Goal: Browse casually

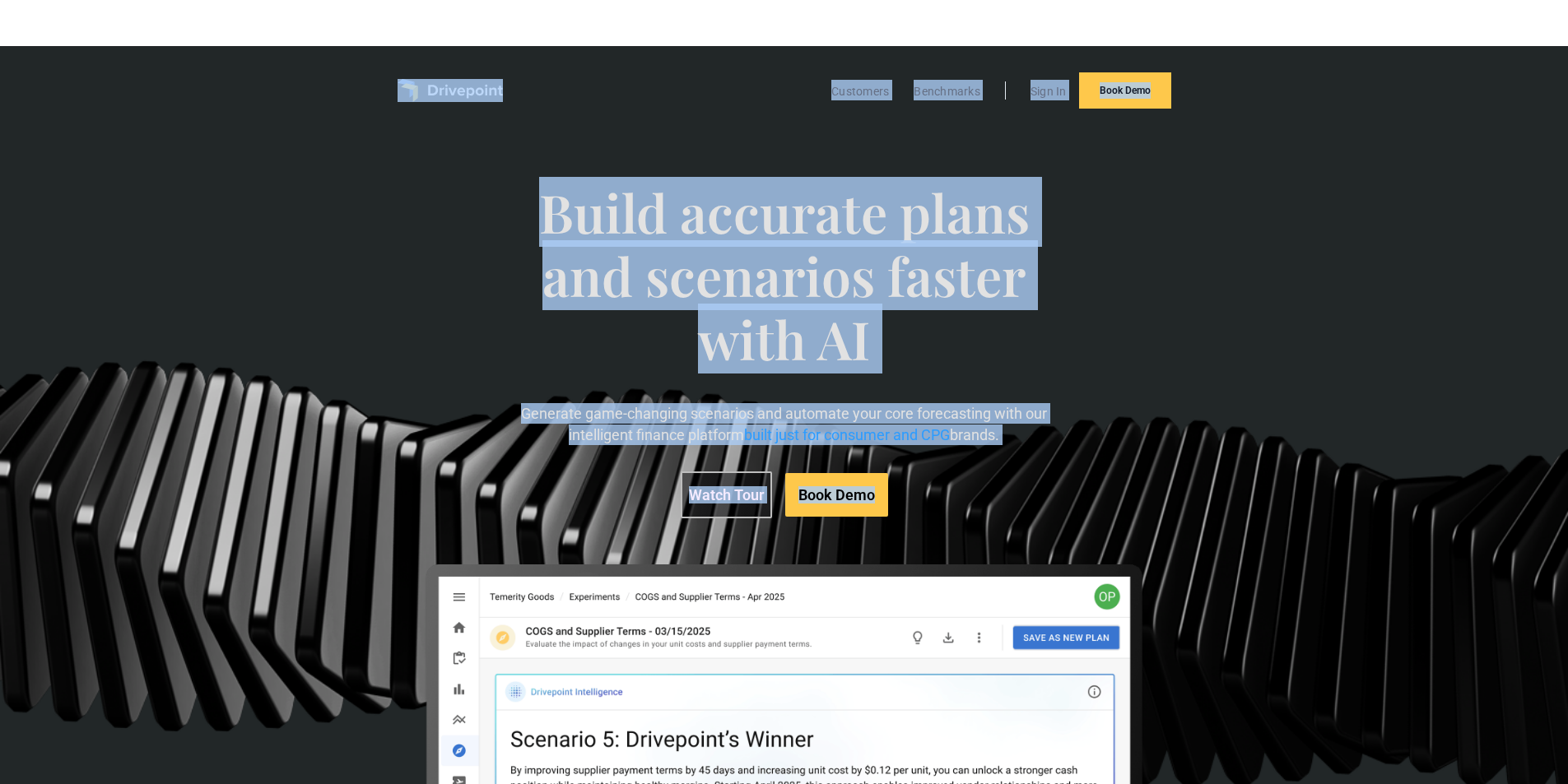
drag, startPoint x: 309, startPoint y: 71, endPoint x: 984, endPoint y: 548, distance: 826.5
click at [984, 548] on div "Customers Benchmarks Sign In Book Demo Build accurate plans and scenarios faste…" at bounding box center [784, 522] width 1568 height 952
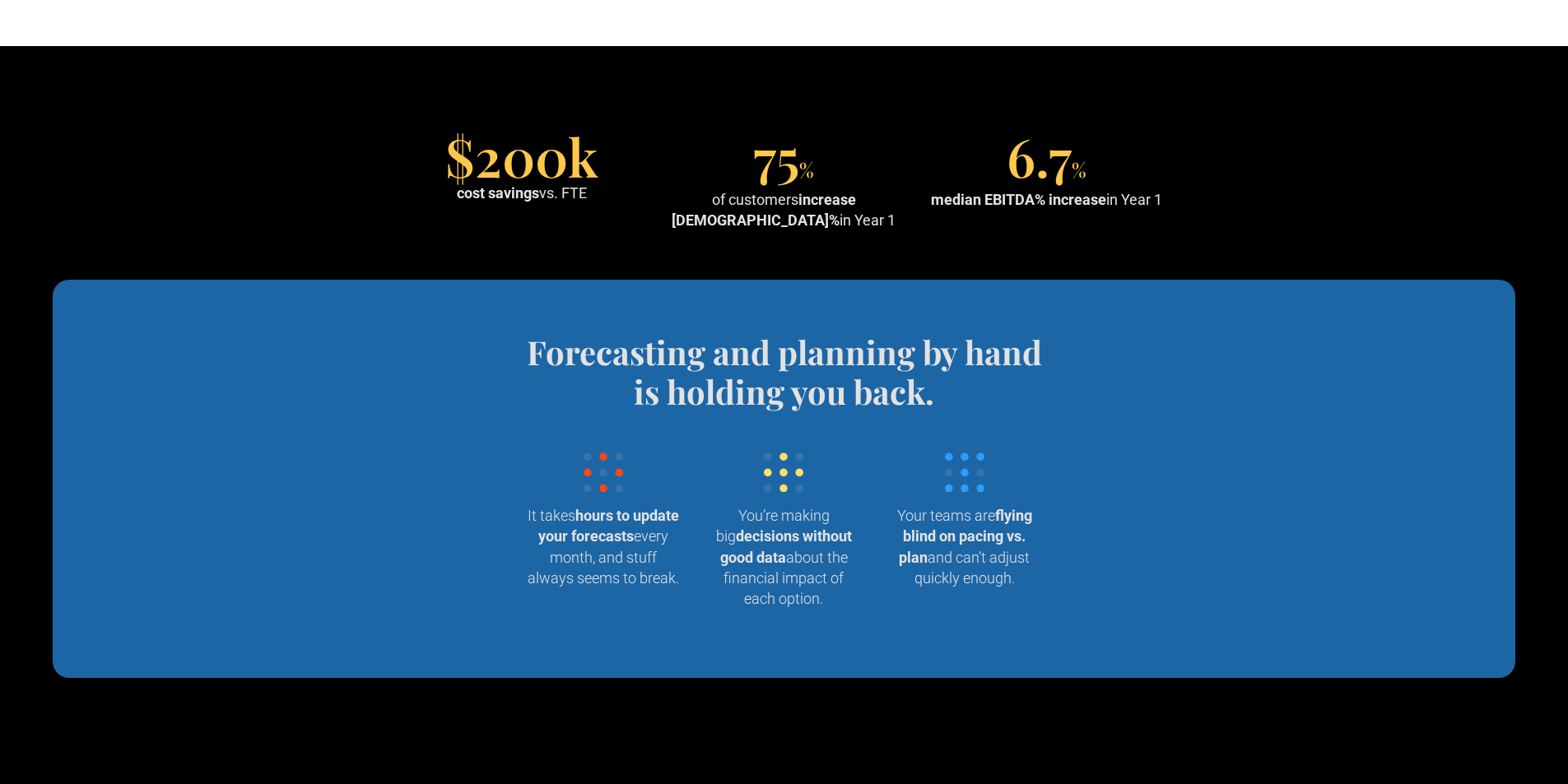
scroll to position [1481, 0]
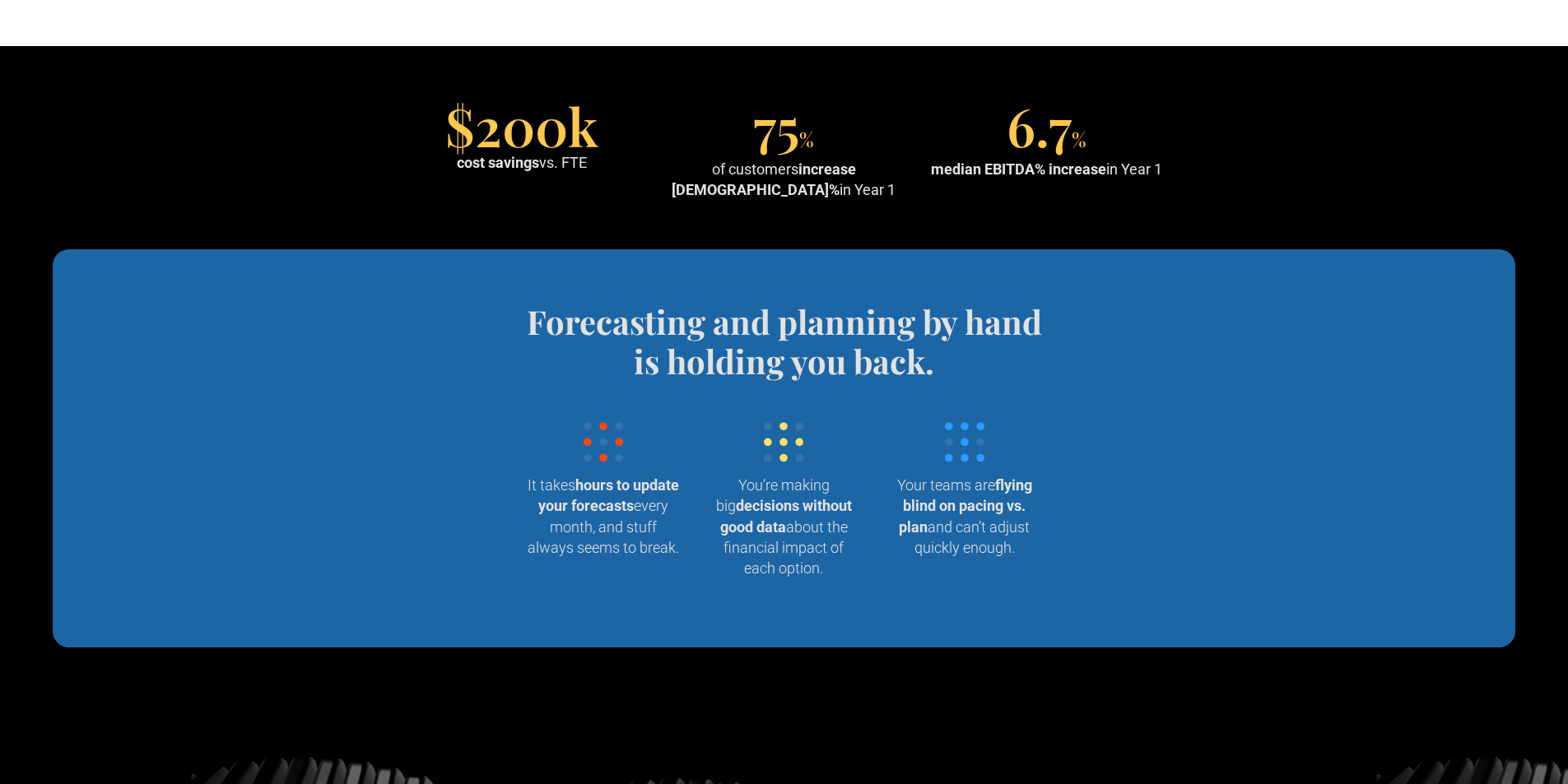
drag, startPoint x: 429, startPoint y: 119, endPoint x: 1172, endPoint y: 177, distance: 745.3
click at [1172, 177] on section "$200k cost savings vs. FTE 75 % of customers increase EBITDA% in Year 1 6.7 % m…" at bounding box center [784, 153] width 1568 height 192
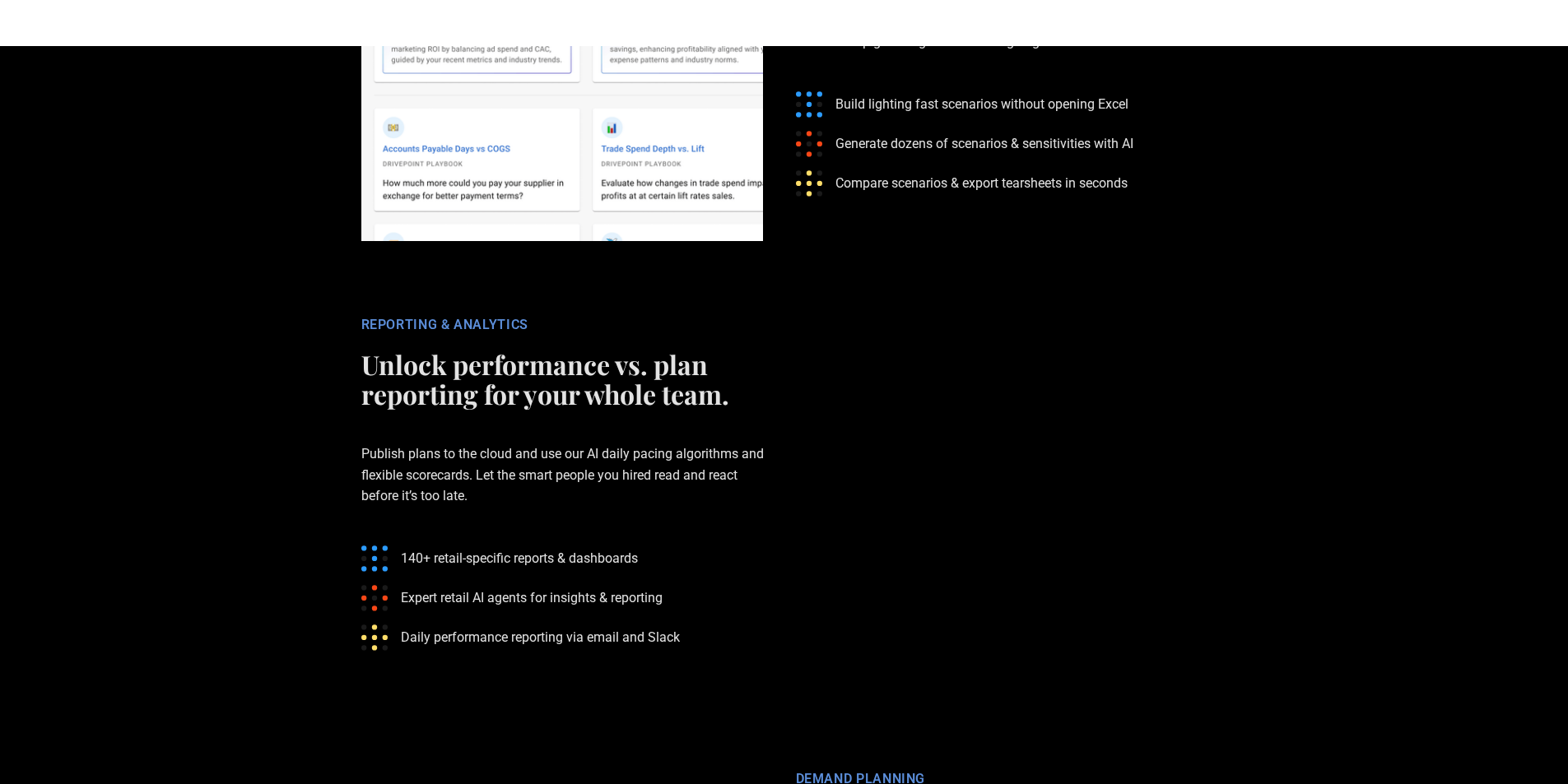
scroll to position [3044, 0]
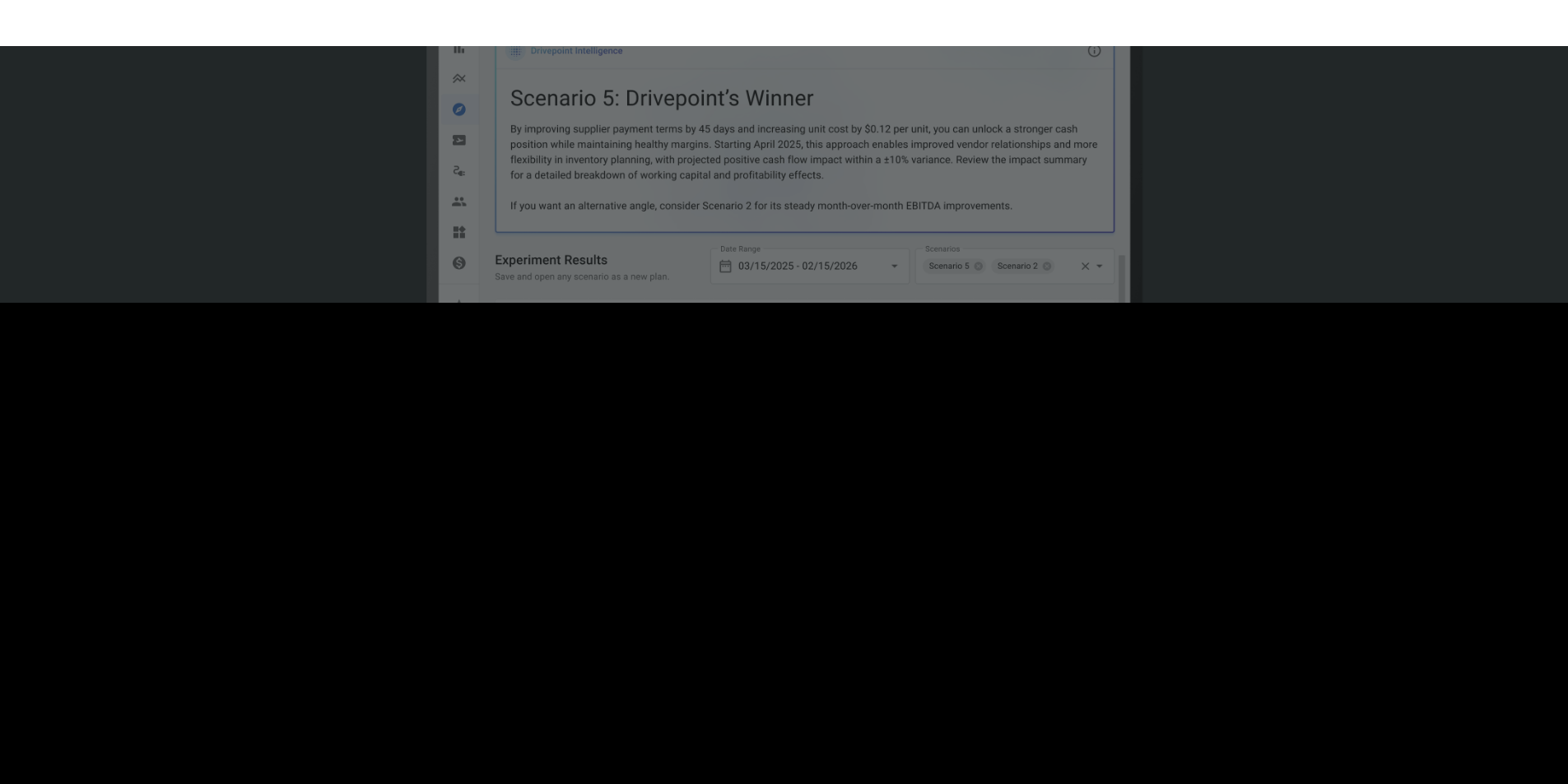
scroll to position [1, 0]
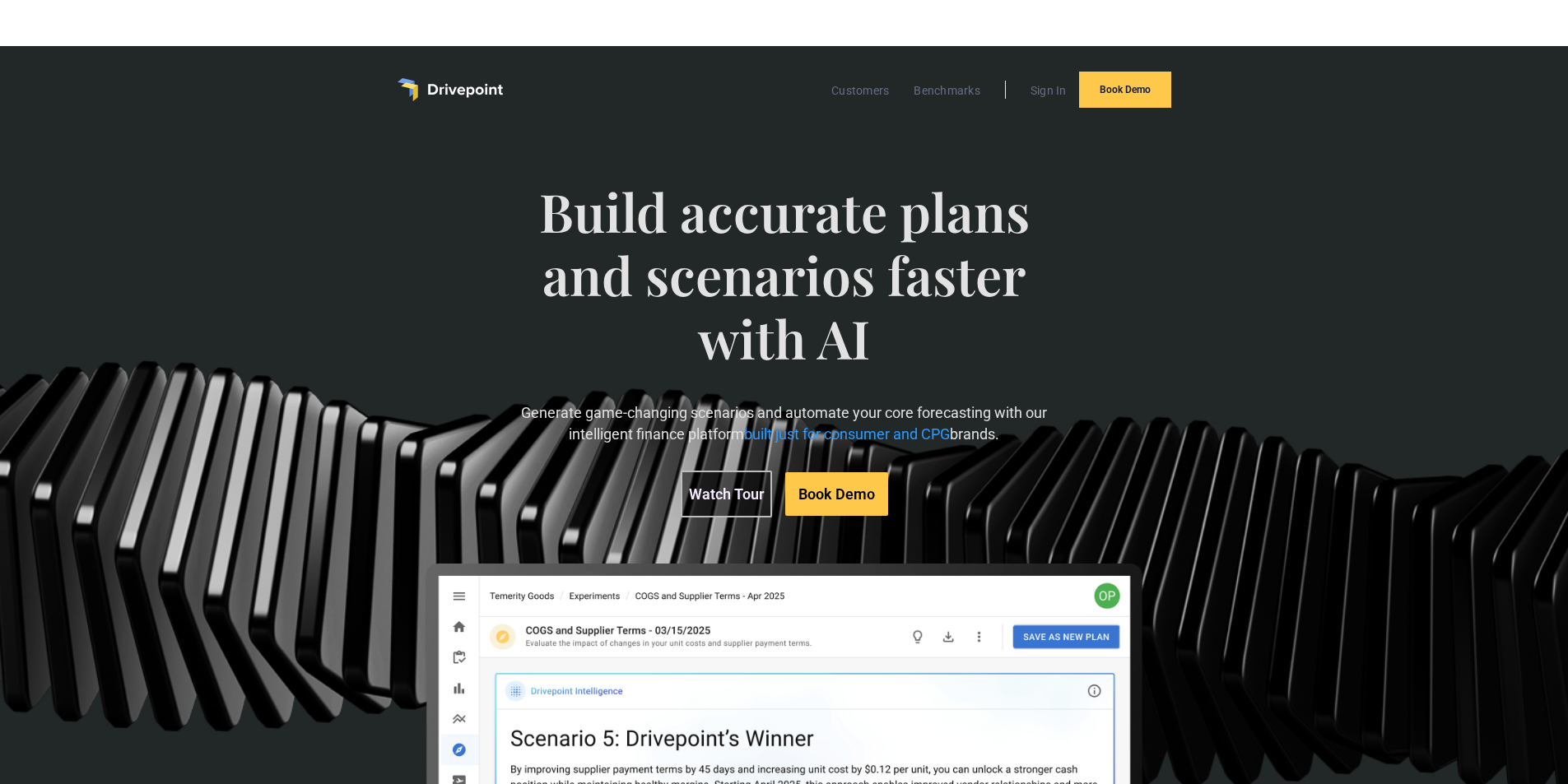
click at [733, 243] on span "Build accurate plans and scenarios faster with AI" at bounding box center [784, 291] width 541 height 222
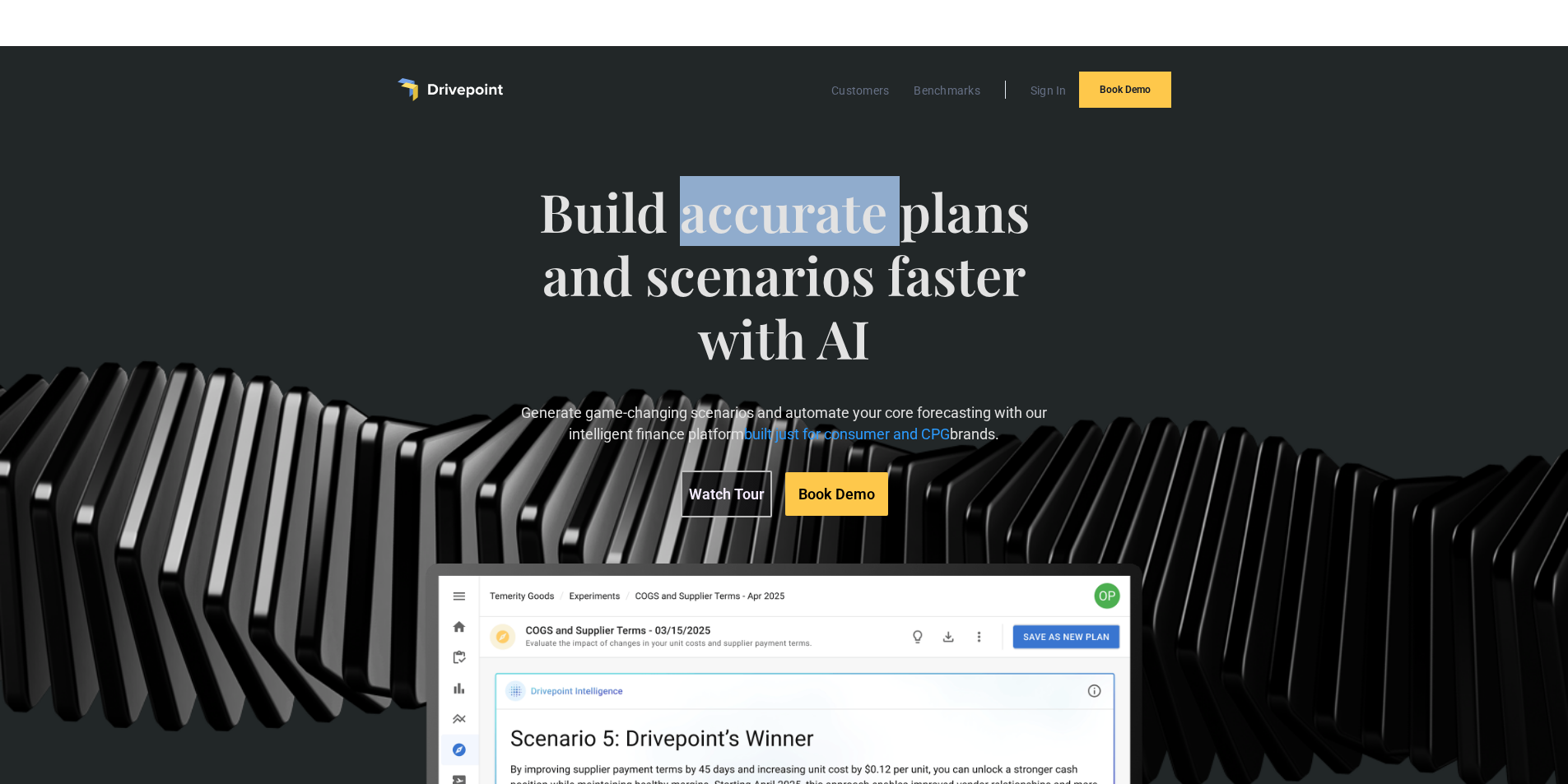
click at [733, 243] on span "Build accurate plans and scenarios faster with AI" at bounding box center [784, 291] width 541 height 222
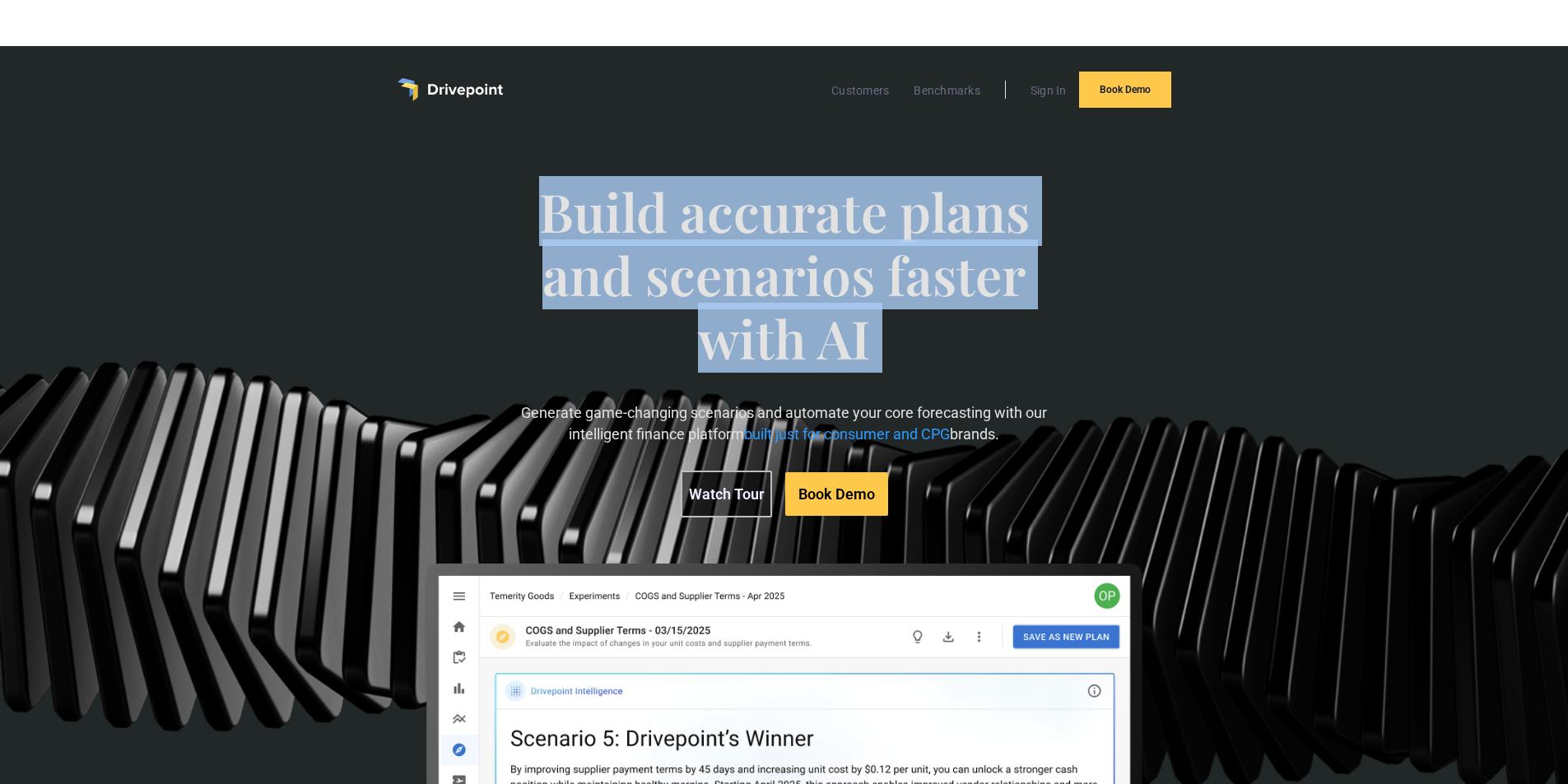
click at [733, 243] on span "Build accurate plans and scenarios faster with AI" at bounding box center [784, 291] width 541 height 222
click at [726, 319] on span "Build accurate plans and scenarios faster with AI" at bounding box center [784, 291] width 541 height 222
click at [743, 296] on span "Build accurate plans and scenarios faster with AI" at bounding box center [784, 291] width 541 height 222
click at [851, 236] on span "Build accurate plans and scenarios faster with AI" at bounding box center [784, 291] width 541 height 222
drag, startPoint x: 467, startPoint y: 176, endPoint x: 885, endPoint y: 353, distance: 453.9
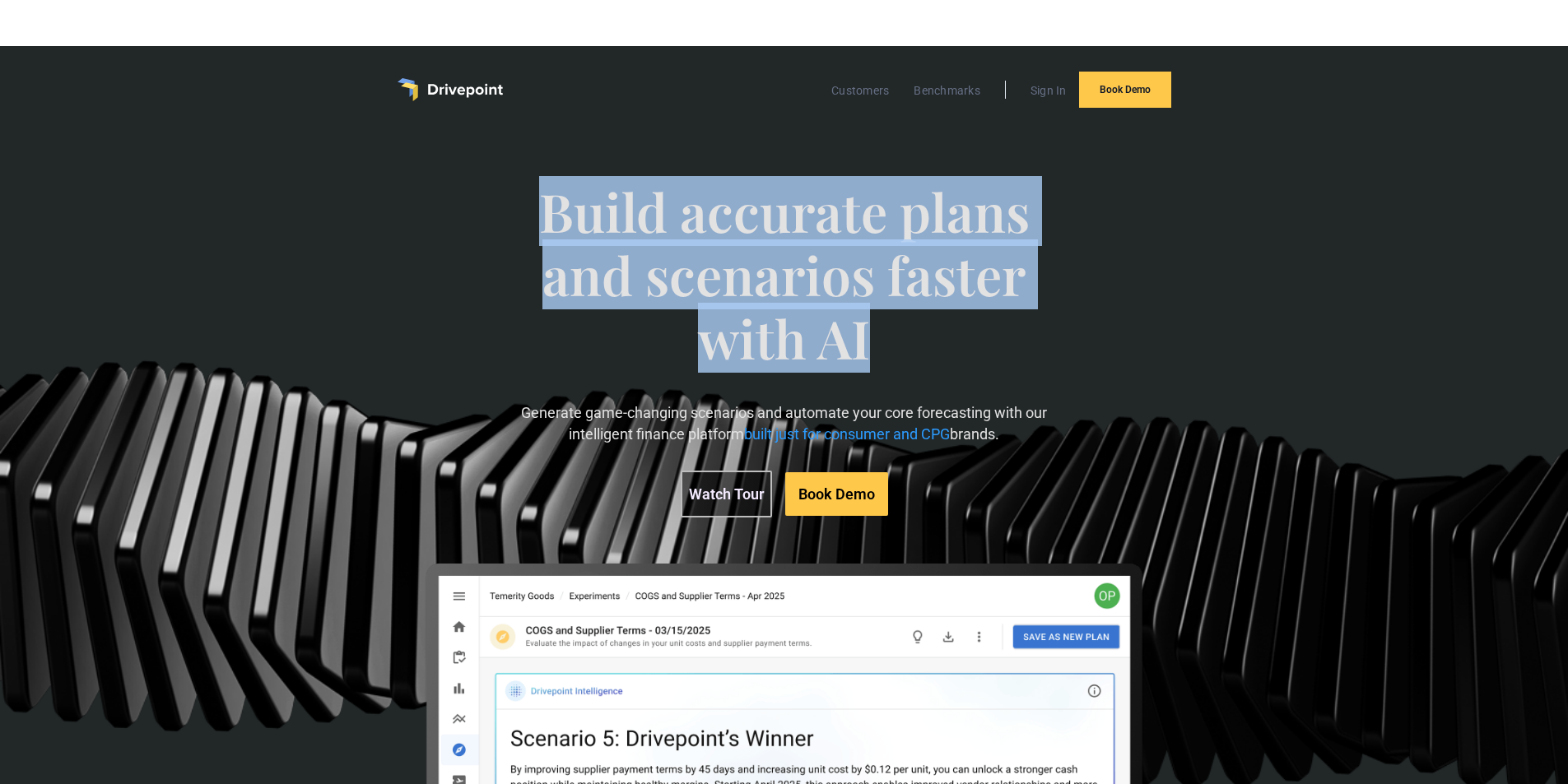
click at [885, 353] on div "Build accurate plans and scenarios faster with AI Generate game-changing scenar…" at bounding box center [784, 560] width 902 height 827
click at [865, 378] on span "Build accurate plans and scenarios faster with AI" at bounding box center [784, 291] width 541 height 222
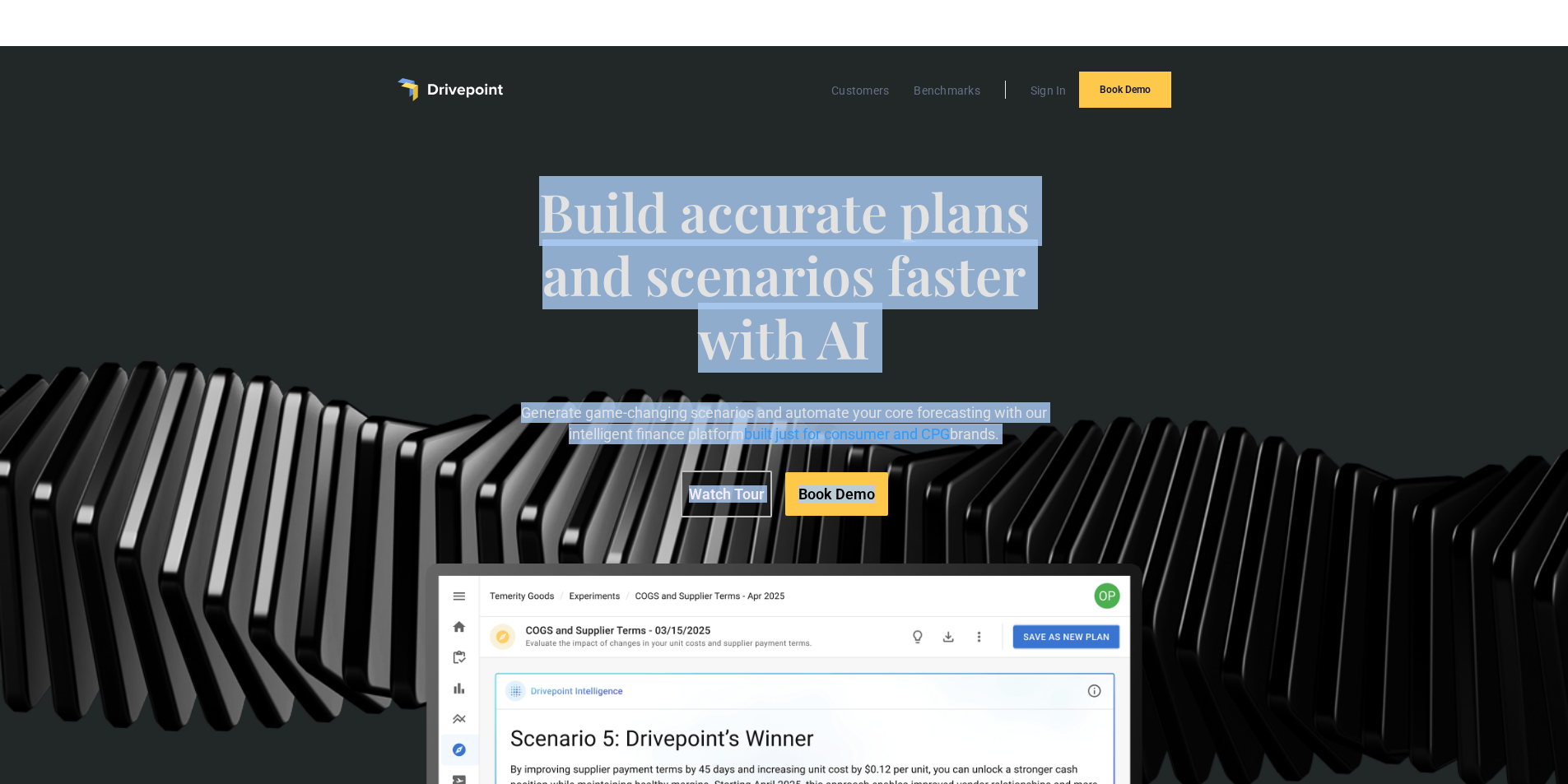
drag, startPoint x: 953, startPoint y: 511, endPoint x: 529, endPoint y: 223, distance: 512.6
click at [529, 223] on div "Build accurate plans and scenarios faster with AI Generate game-changing scenar…" at bounding box center [784, 349] width 541 height 403
click at [593, 221] on span "Build accurate plans and scenarios faster with AI" at bounding box center [784, 291] width 541 height 222
drag, startPoint x: 522, startPoint y: 205, endPoint x: 968, endPoint y: 503, distance: 536.4
click at [968, 503] on div "Build accurate plans and scenarios faster with AI Generate game-changing scenar…" at bounding box center [784, 349] width 541 height 403
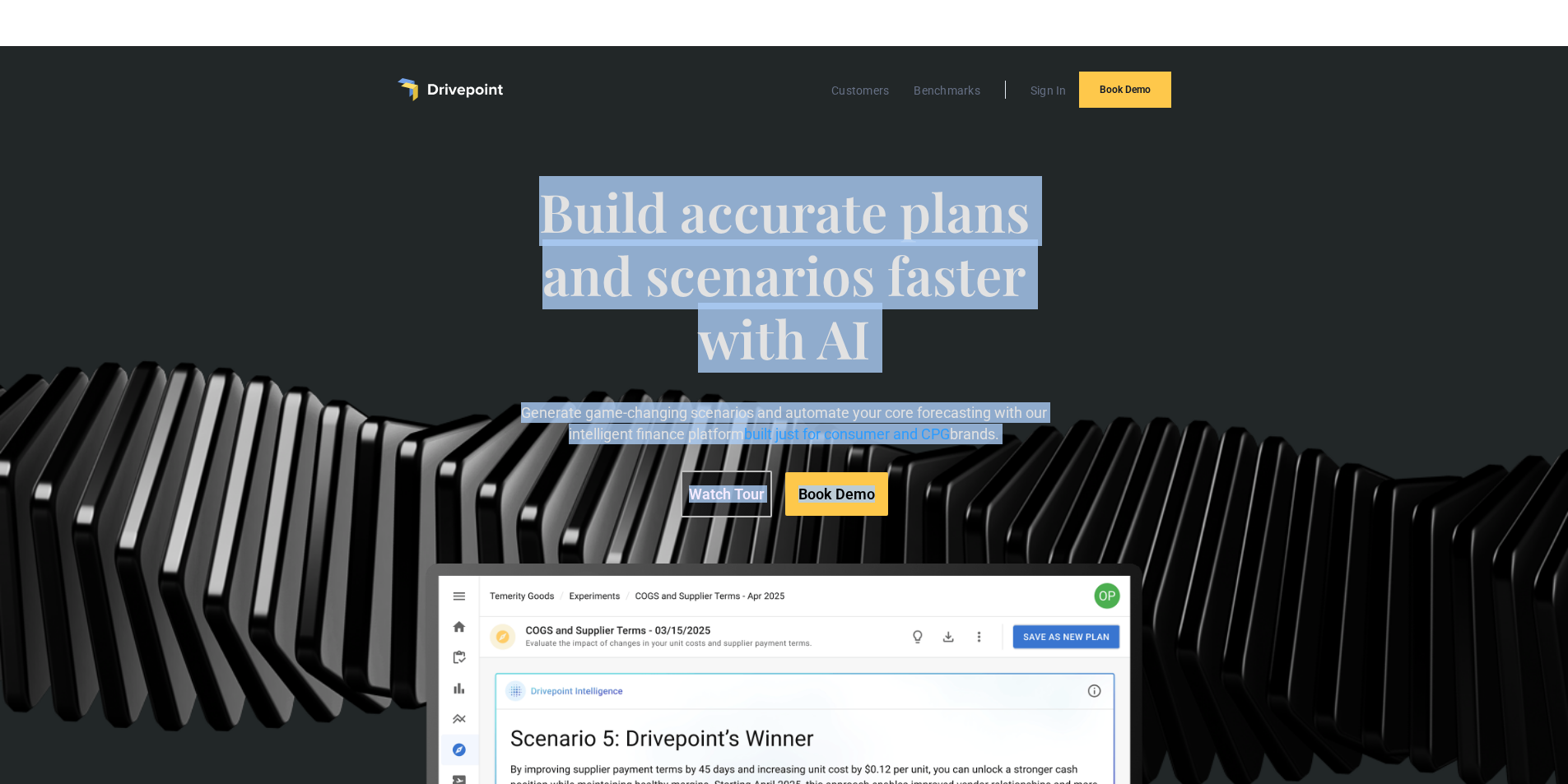
click at [793, 196] on span "Build accurate plans and scenarios faster with AI" at bounding box center [784, 291] width 541 height 222
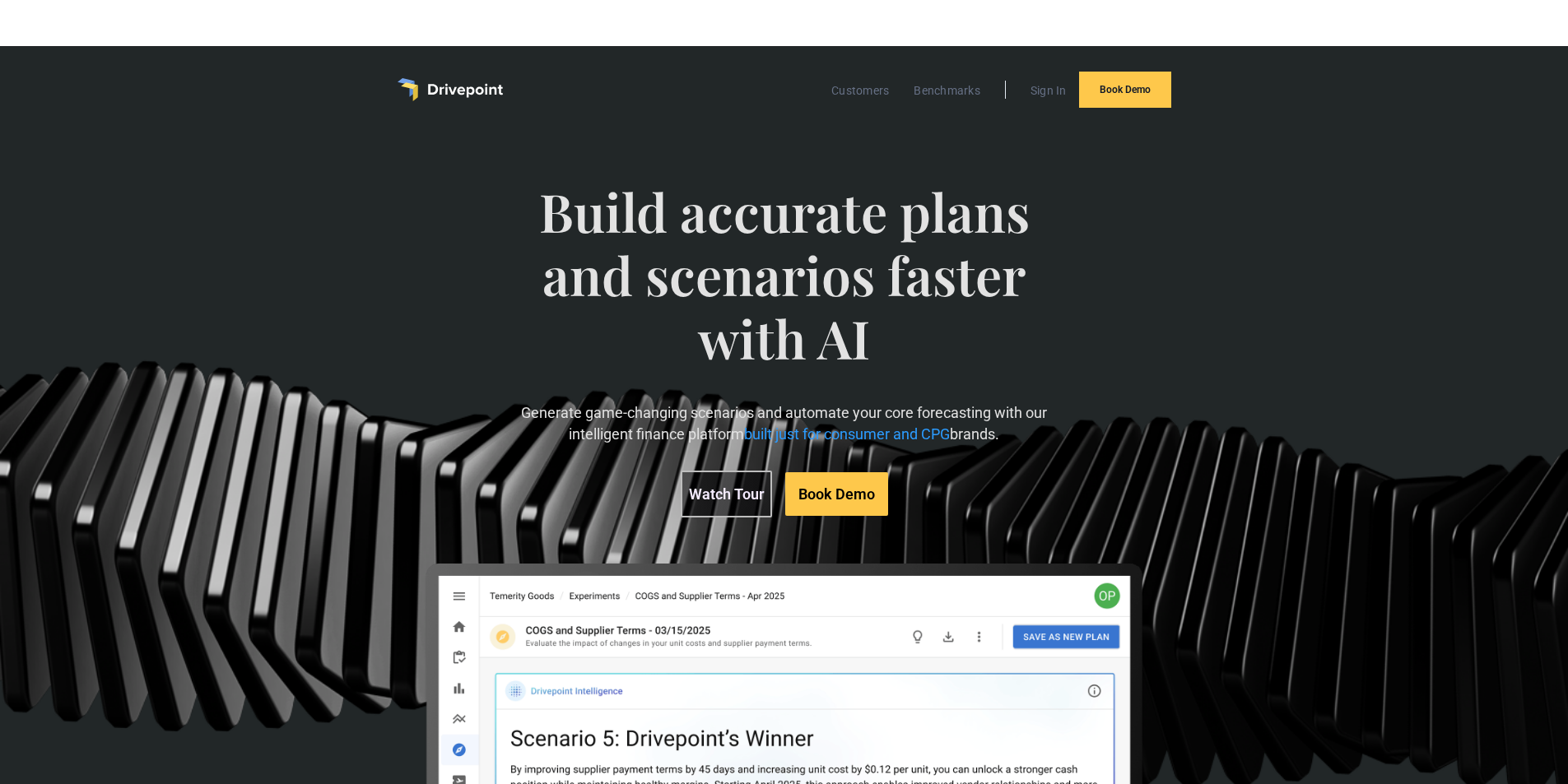
click at [766, 228] on span "Build accurate plans and scenarios faster with AI" at bounding box center [784, 291] width 541 height 222
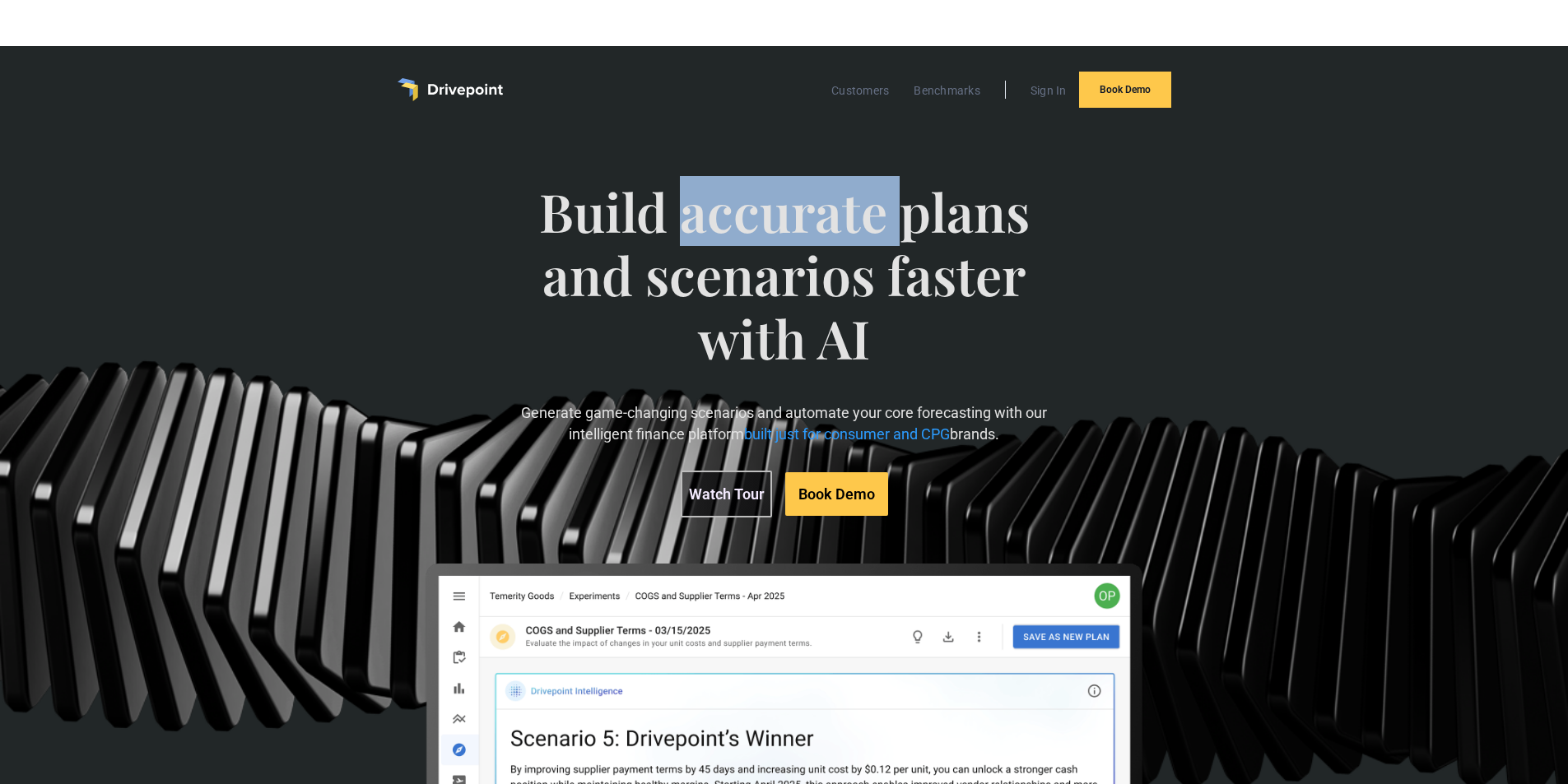
click at [766, 228] on span "Build accurate plans and scenarios faster with AI" at bounding box center [784, 291] width 541 height 222
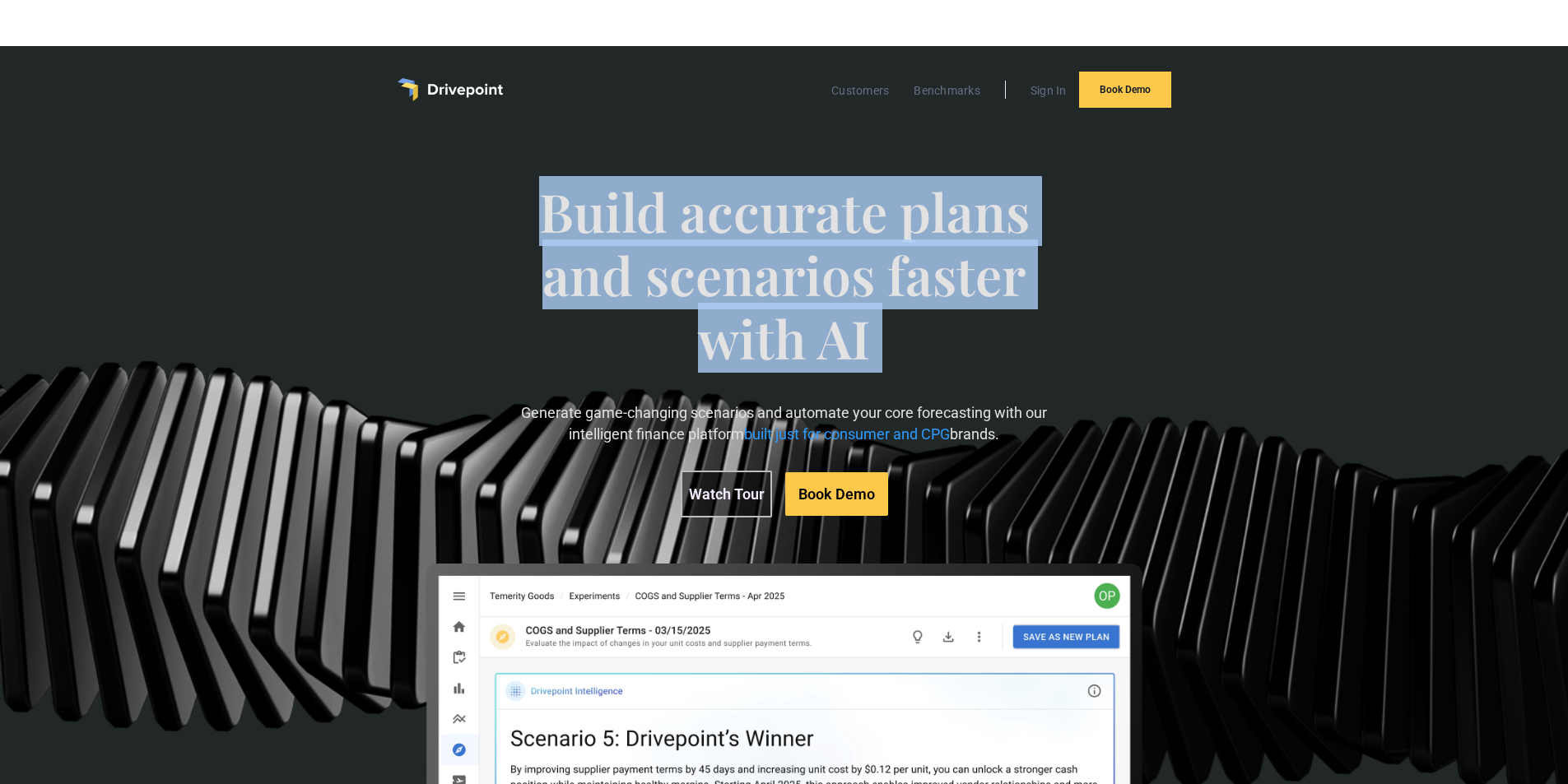
click at [765, 228] on span "Build accurate plans and scenarios faster with AI" at bounding box center [784, 291] width 541 height 222
click at [778, 324] on span "Build accurate plans and scenarios faster with AI" at bounding box center [784, 291] width 541 height 222
drag, startPoint x: 898, startPoint y: 362, endPoint x: 470, endPoint y: 215, distance: 452.5
click at [470, 215] on div "Build accurate plans and scenarios faster with AI Generate game-changing scenar…" at bounding box center [784, 560] width 902 height 827
click at [618, 235] on span "Build accurate plans and scenarios faster with AI" at bounding box center [784, 291] width 541 height 222
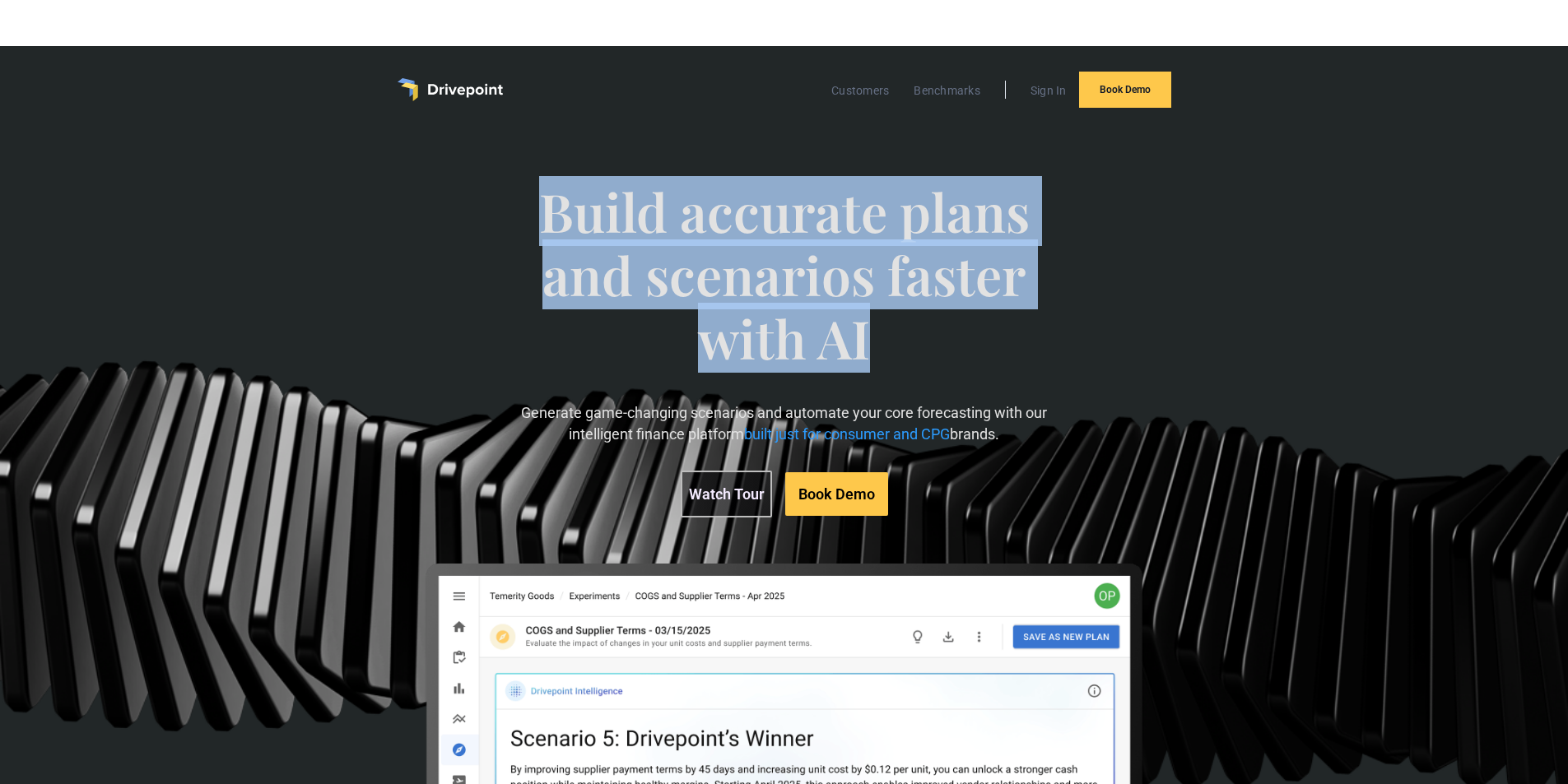
drag, startPoint x: 524, startPoint y: 185, endPoint x: 882, endPoint y: 343, distance: 391.3
click at [882, 343] on span "Build accurate plans and scenarios faster with AI" at bounding box center [784, 291] width 541 height 222
click at [726, 310] on span "Build accurate plans and scenarios faster with AI" at bounding box center [784, 291] width 541 height 222
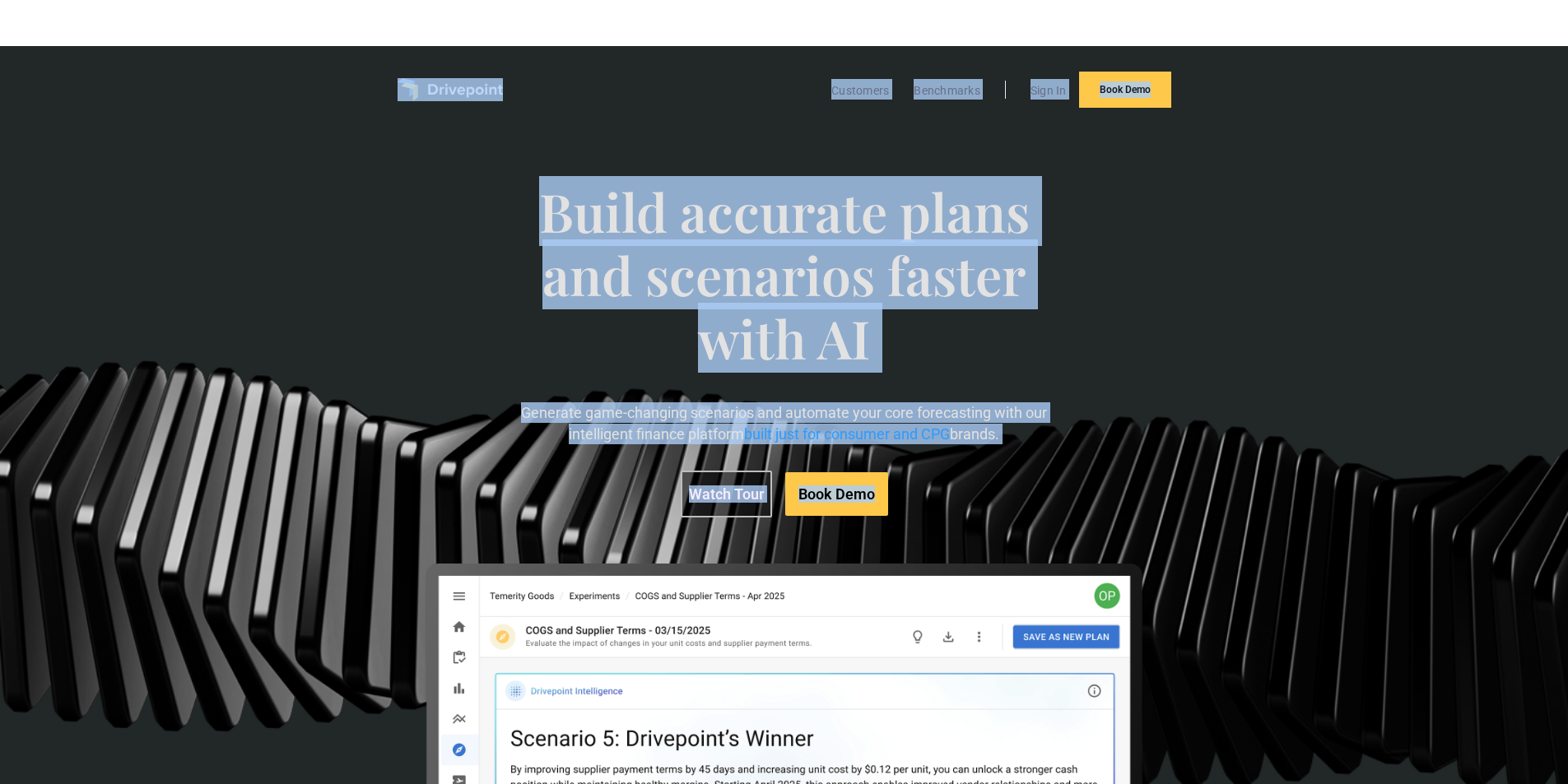
drag, startPoint x: 368, startPoint y: 111, endPoint x: 978, endPoint y: 473, distance: 709.3
click at [978, 473] on div "Customers Benchmarks Sign In Book Demo Build accurate plans and scenarios faste…" at bounding box center [784, 521] width 1568 height 952
click at [901, 441] on span "built just for consumer and CPG" at bounding box center [847, 434] width 206 height 17
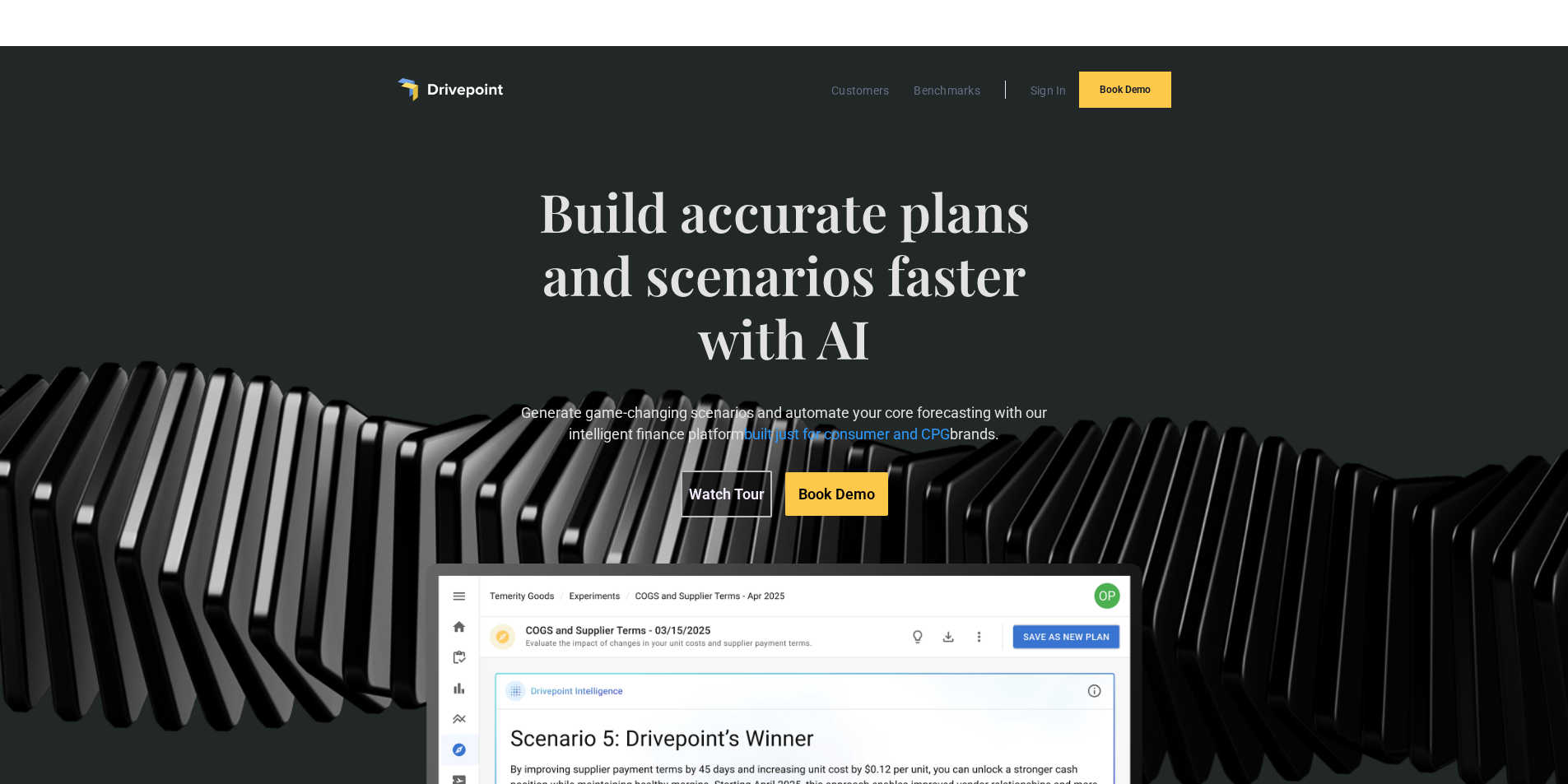
click at [874, 399] on span "Build accurate plans and scenarios faster with AI" at bounding box center [784, 291] width 541 height 222
click at [774, 274] on span "Build accurate plans and scenarios faster with AI" at bounding box center [784, 291] width 541 height 222
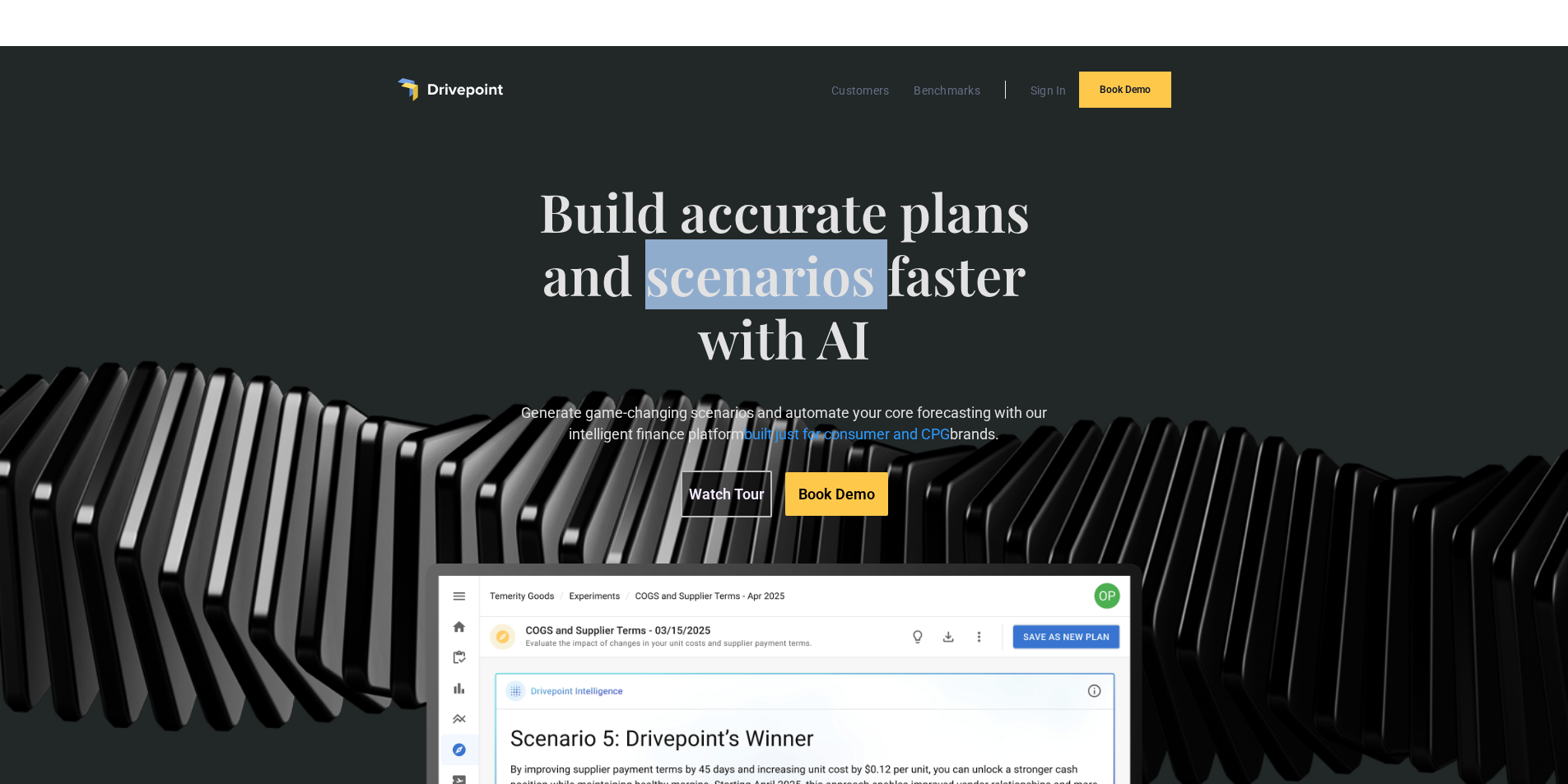
click at [774, 274] on span "Build accurate plans and scenarios faster with AI" at bounding box center [784, 291] width 541 height 222
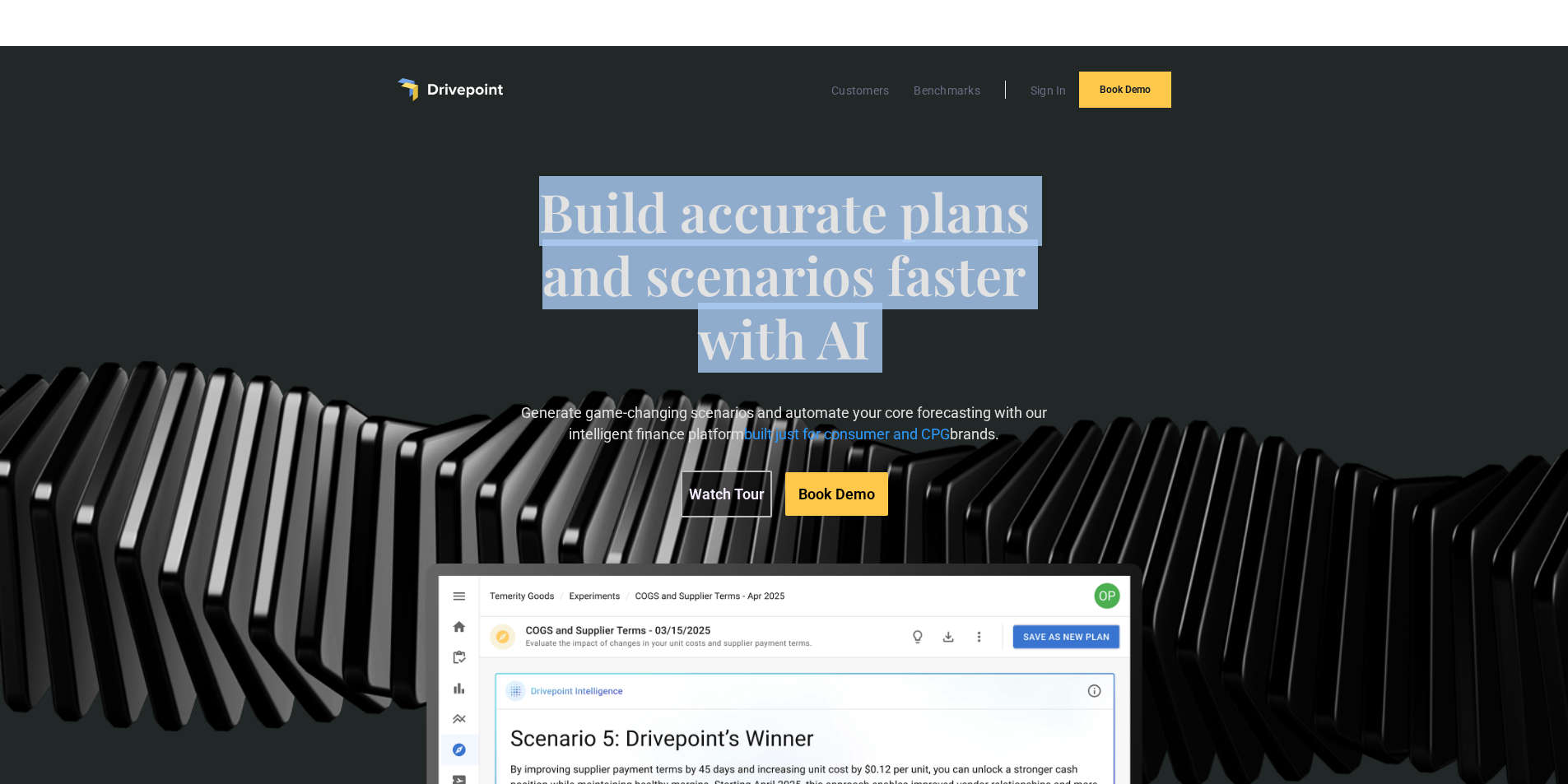
click at [774, 274] on span "Build accurate plans and scenarios faster with AI" at bounding box center [784, 291] width 541 height 222
click at [792, 334] on span "Build accurate plans and scenarios faster with AI" at bounding box center [784, 291] width 541 height 222
drag, startPoint x: 869, startPoint y: 354, endPoint x: 489, endPoint y: 233, distance: 398.8
click at [489, 233] on div "Build accurate plans and scenarios faster with AI Generate game-changing scenar…" at bounding box center [784, 560] width 902 height 827
click at [750, 251] on span "Build accurate plans and scenarios faster with AI" at bounding box center [784, 291] width 541 height 222
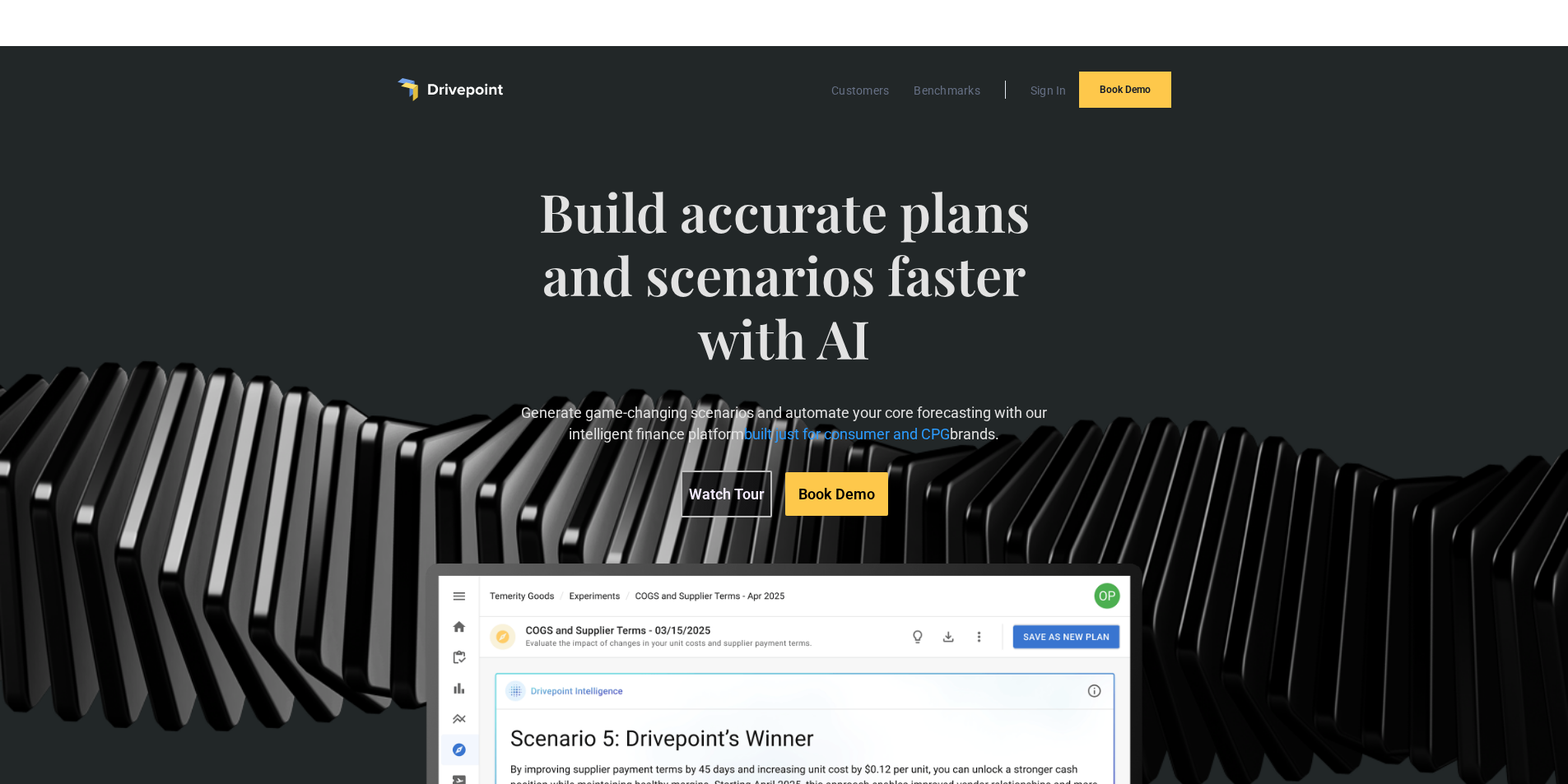
click at [738, 251] on span "Build accurate plans and scenarios faster with AI" at bounding box center [784, 291] width 541 height 222
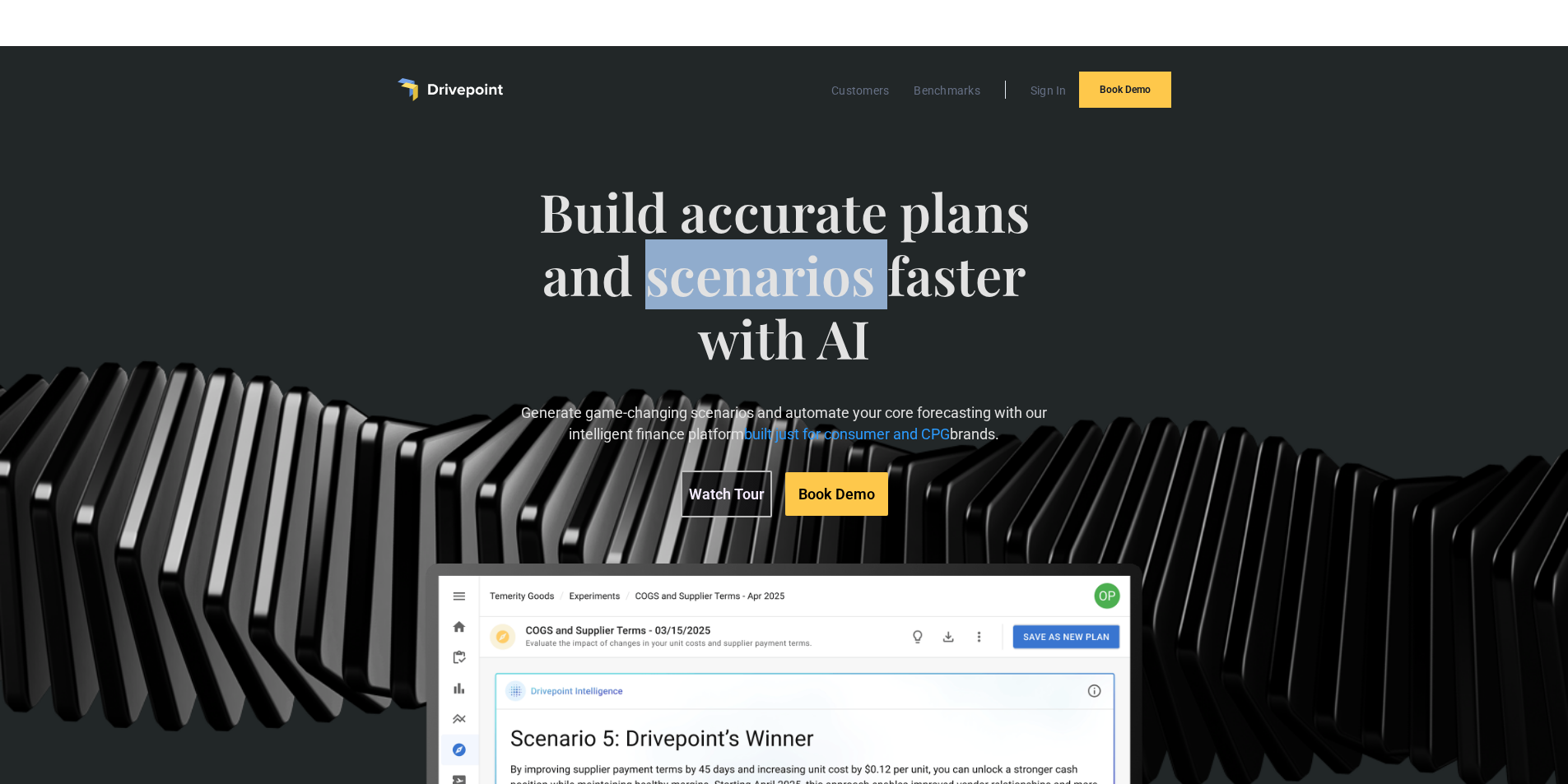
click at [738, 251] on span "Build accurate plans and scenarios faster with AI" at bounding box center [784, 291] width 541 height 222
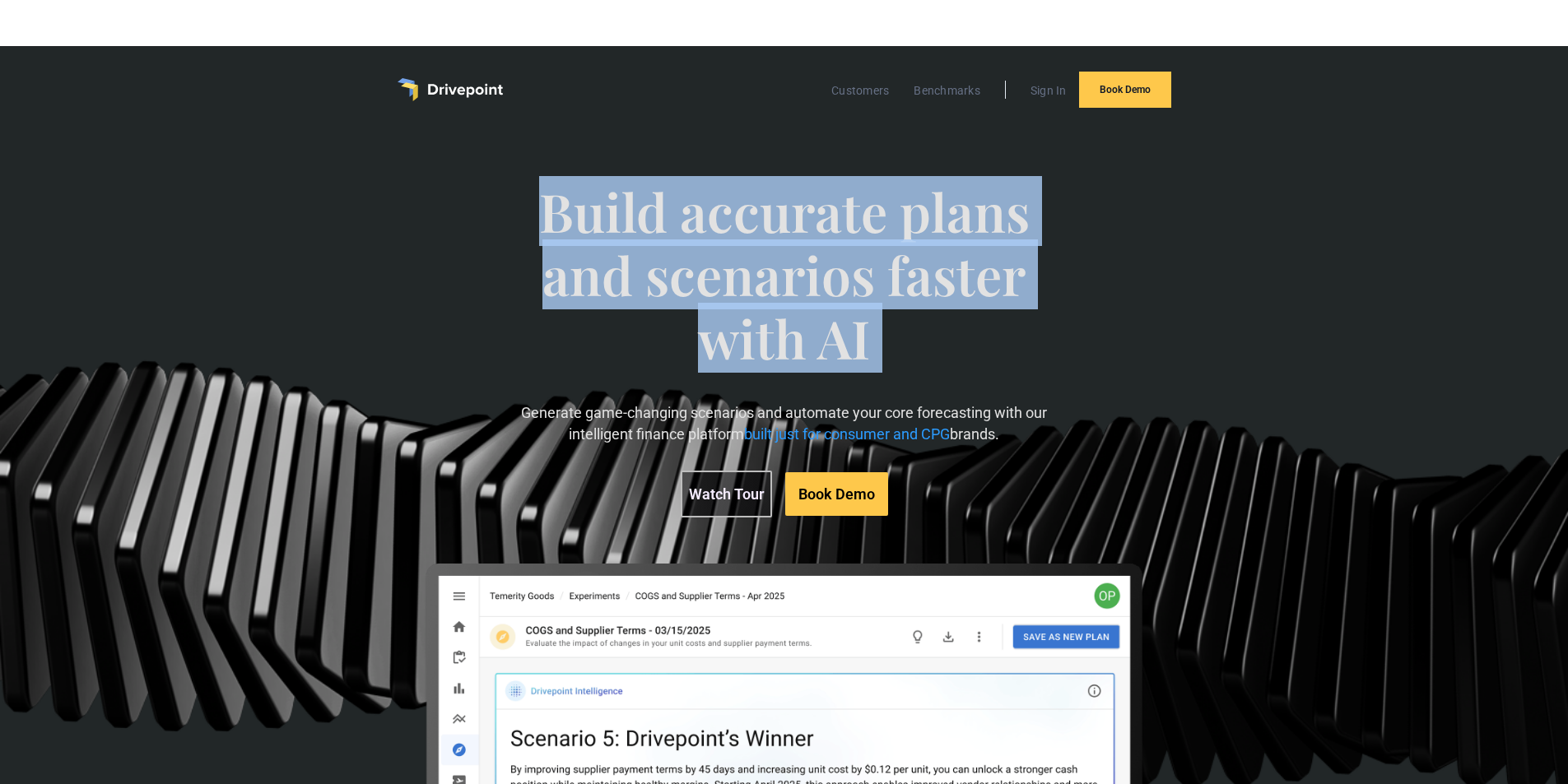
click at [738, 251] on span "Build accurate plans and scenarios faster with AI" at bounding box center [784, 291] width 541 height 222
click at [885, 325] on span "Build accurate plans and scenarios faster with AI" at bounding box center [784, 291] width 541 height 222
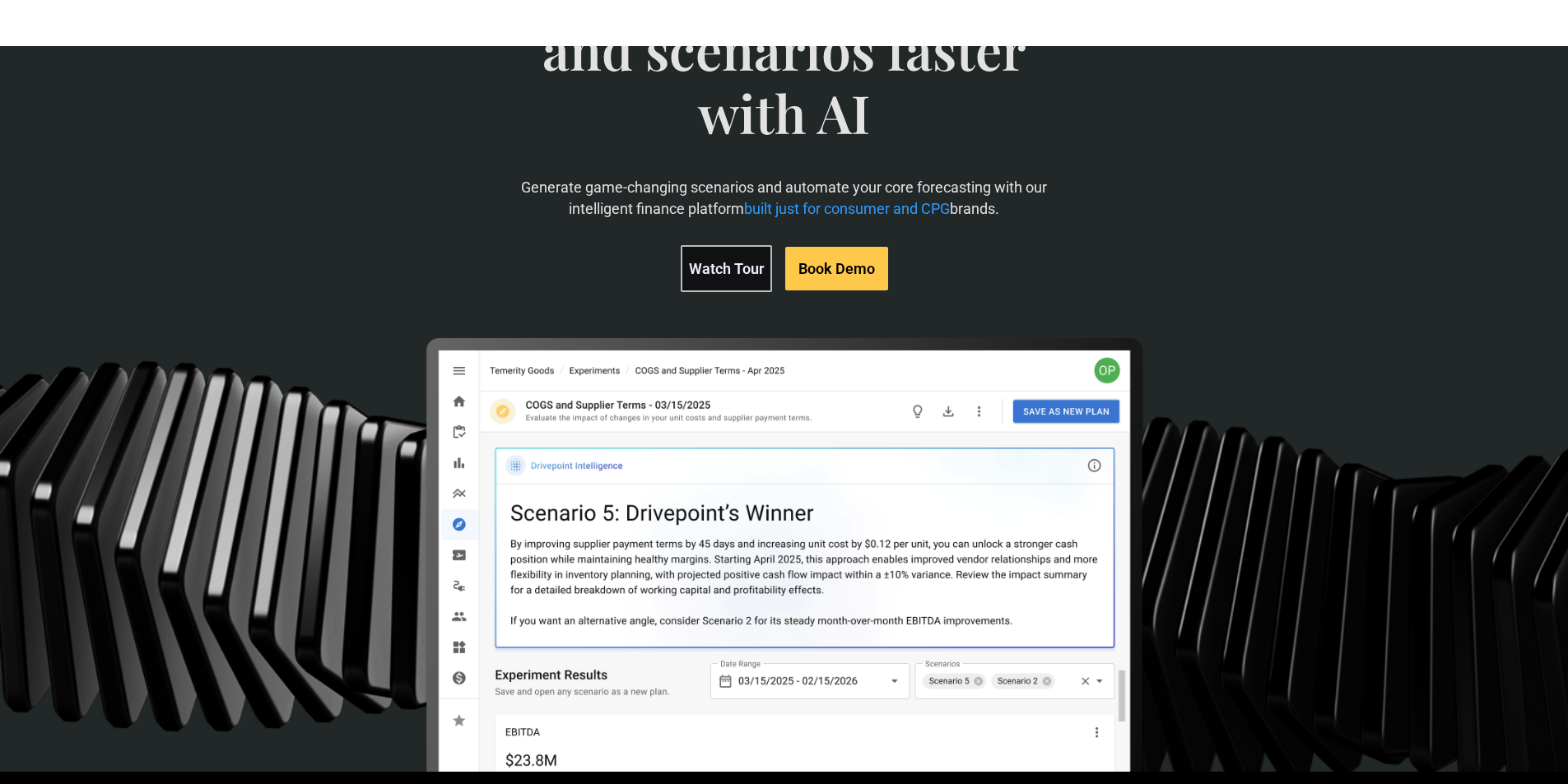
scroll to position [330, 0]
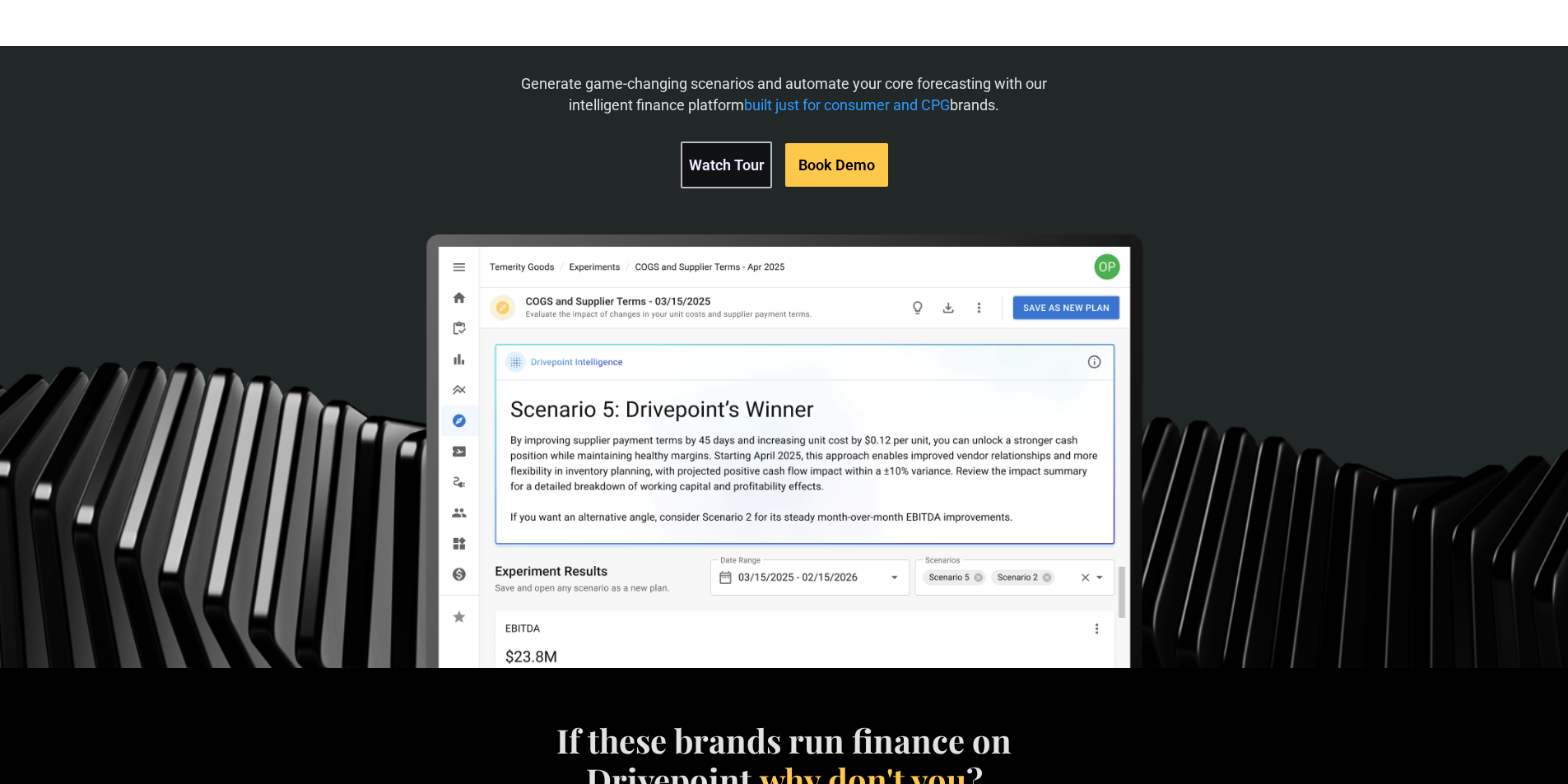
click at [471, 219] on div "Build accurate plans and scenarios faster with AI Generate game-changing scenar…" at bounding box center [784, 231] width 902 height 827
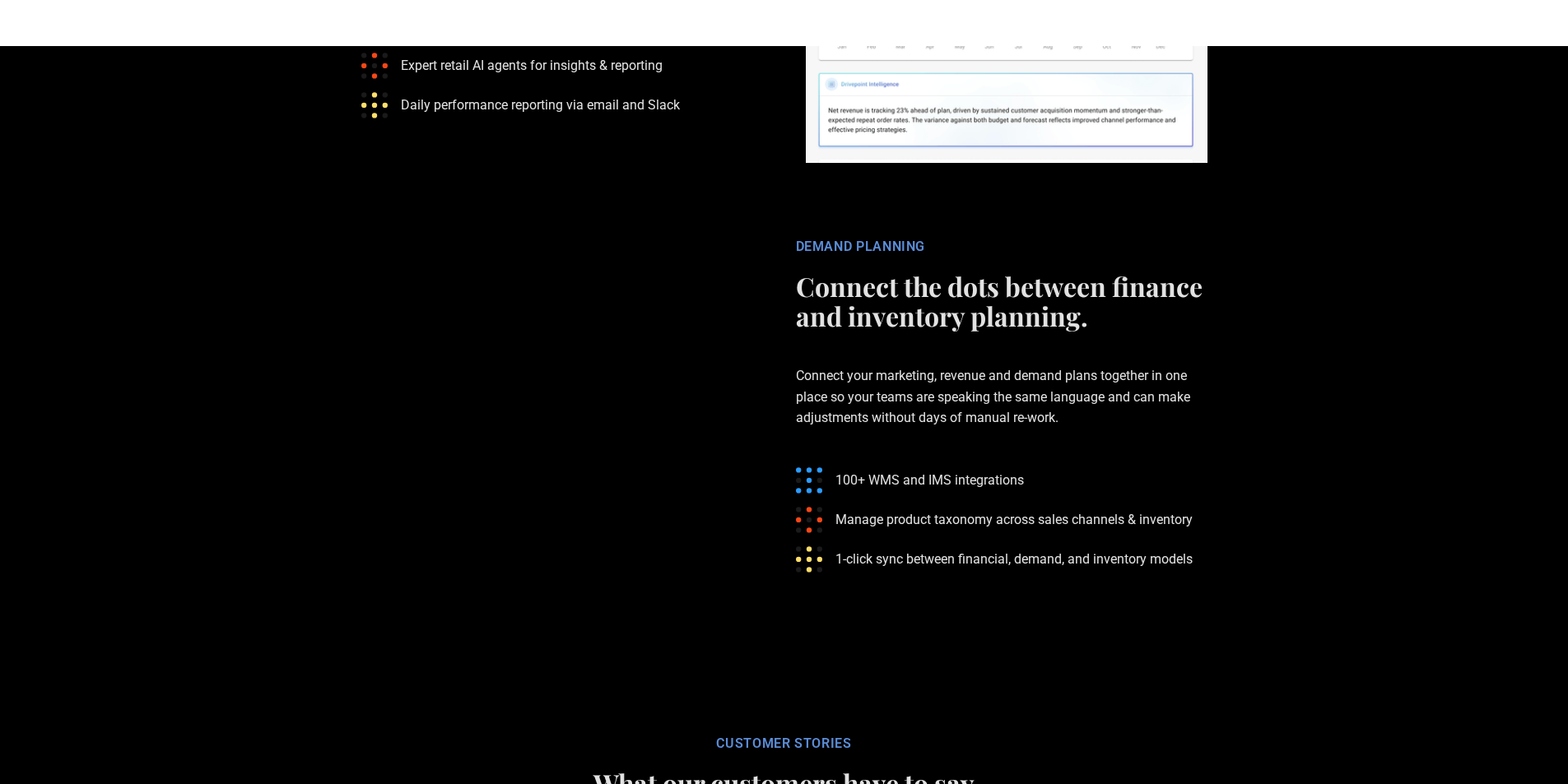
scroll to position [4031, 0]
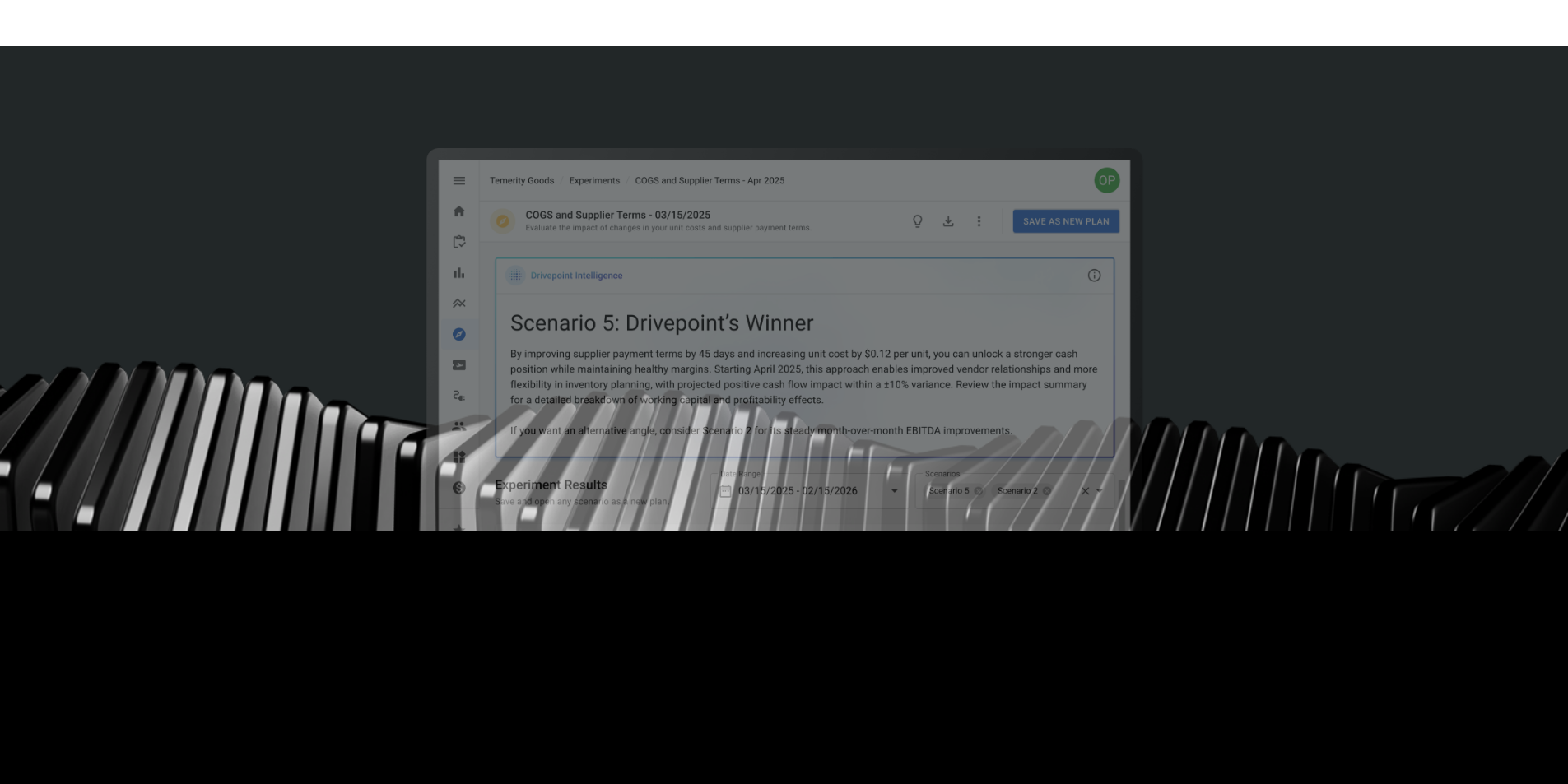
scroll to position [1, 0]
